Goal: Find specific page/section: Find specific page/section

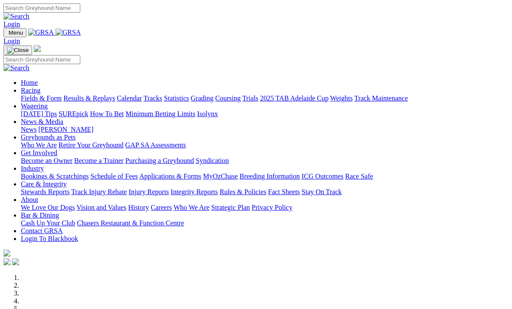
click at [40, 87] on link "Racing" at bounding box center [31, 90] width 20 height 7
click at [142, 95] on link "Calendar" at bounding box center [129, 98] width 25 height 7
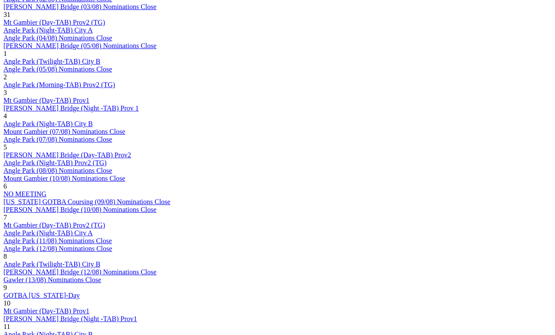
scroll to position [636, 0]
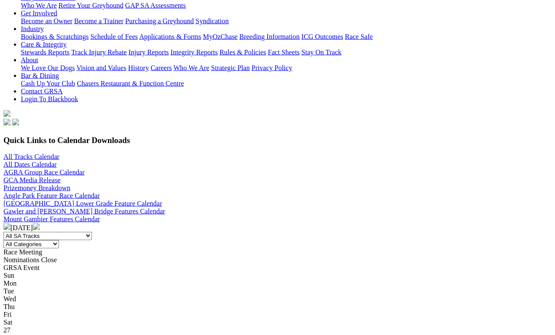
scroll to position [153, 0]
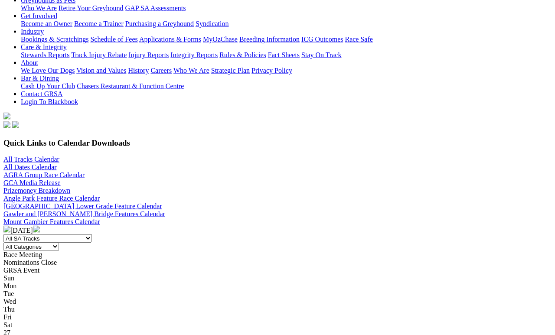
click at [40, 226] on img at bounding box center [36, 229] width 7 height 7
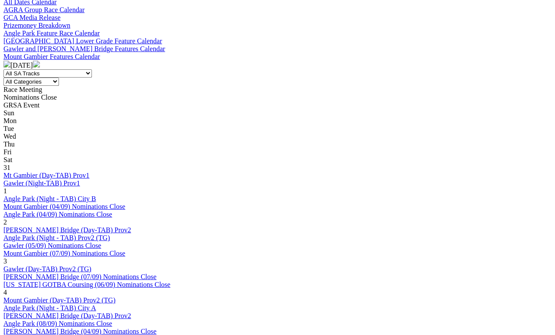
scroll to position [319, 0]
